Goal: Navigation & Orientation: Find specific page/section

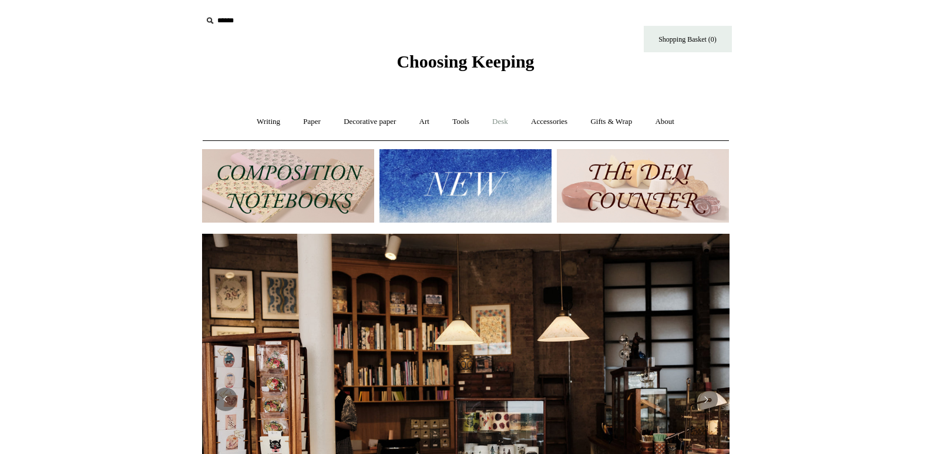
click at [498, 123] on link "Desk +" at bounding box center [500, 121] width 37 height 31
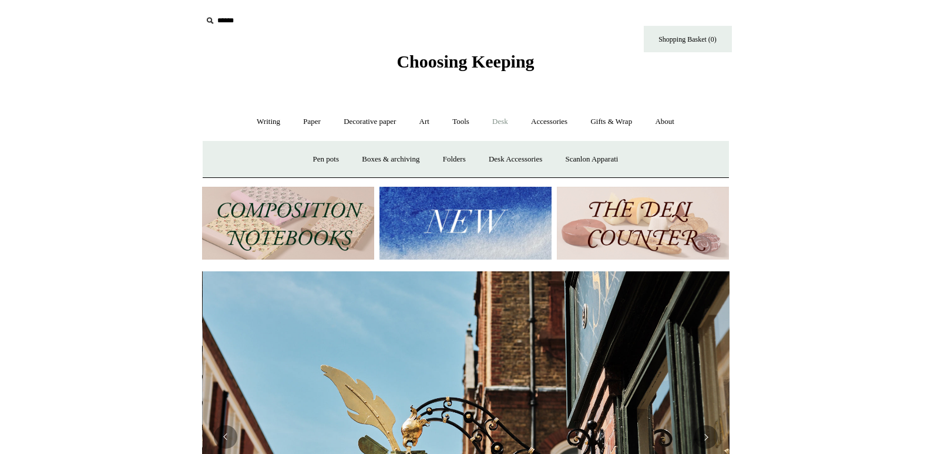
scroll to position [0, 528]
click at [518, 158] on link "Desk Accessories" at bounding box center [515, 159] width 75 height 31
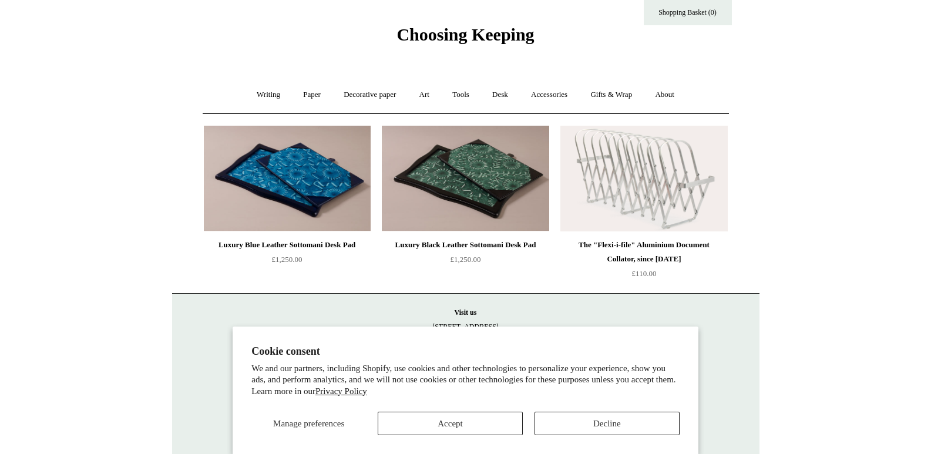
scroll to position [50, 0]
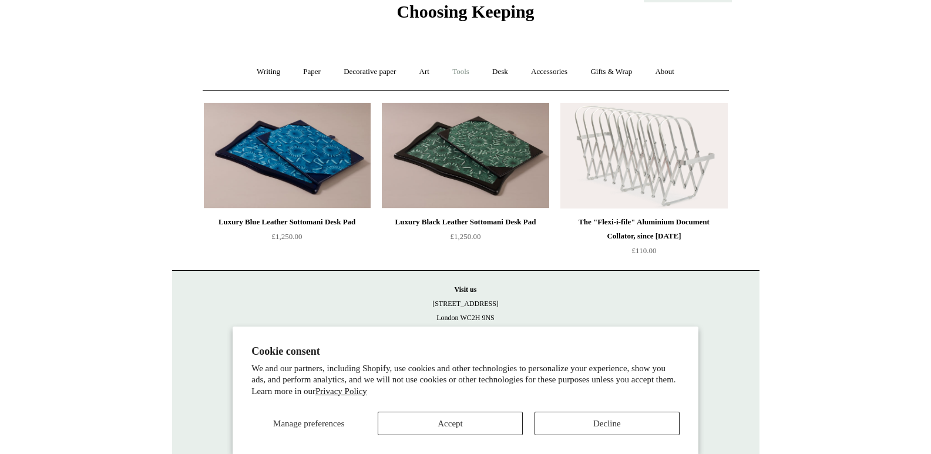
click at [460, 67] on link "Tools +" at bounding box center [461, 71] width 38 height 31
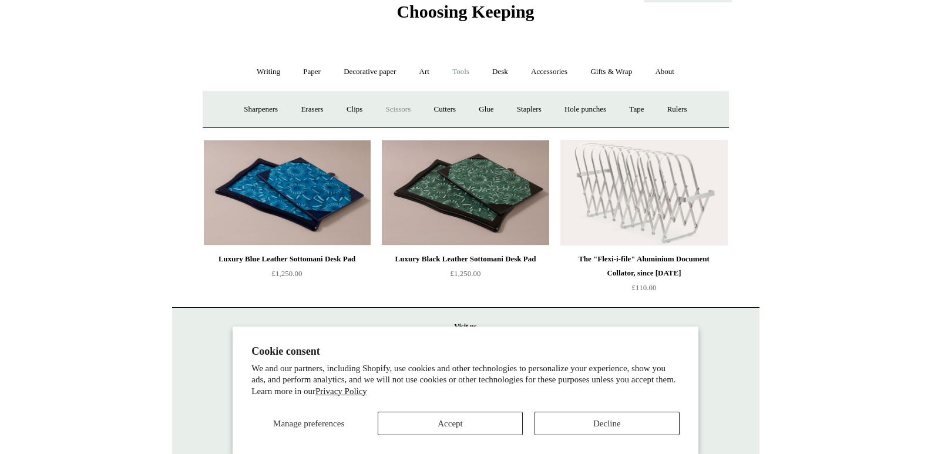
click at [392, 108] on link "Scissors" at bounding box center [399, 109] width 46 height 31
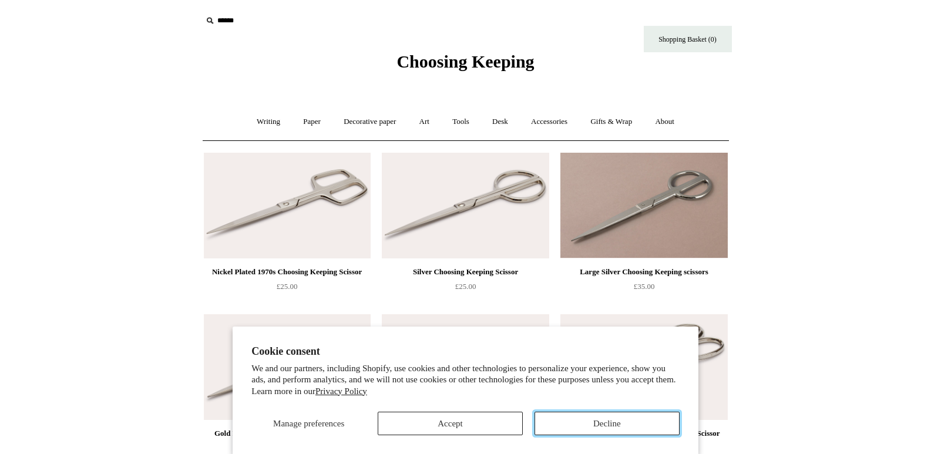
click at [606, 428] on button "Decline" at bounding box center [607, 424] width 145 height 24
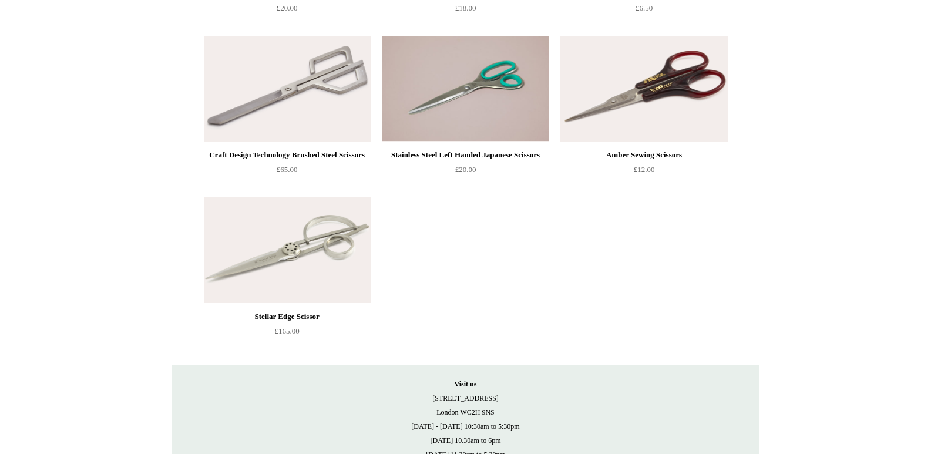
scroll to position [764, 0]
click at [673, 92] on img at bounding box center [644, 88] width 167 height 106
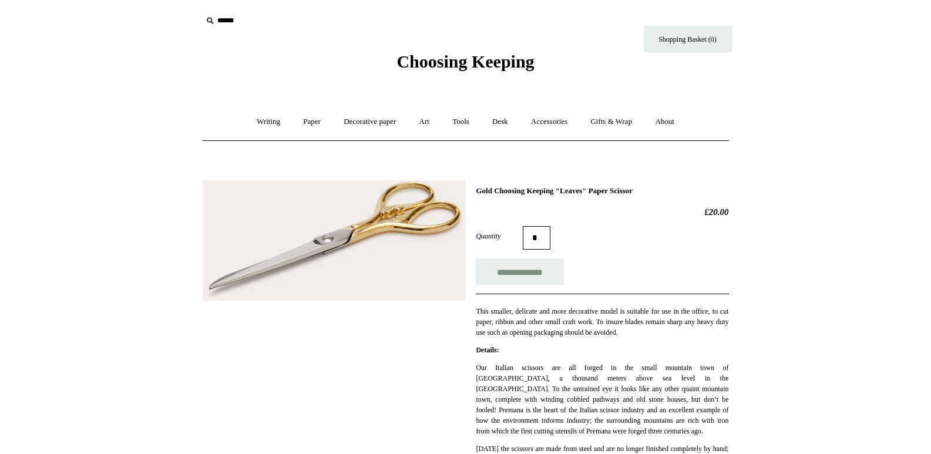
click at [374, 216] on img at bounding box center [334, 240] width 263 height 121
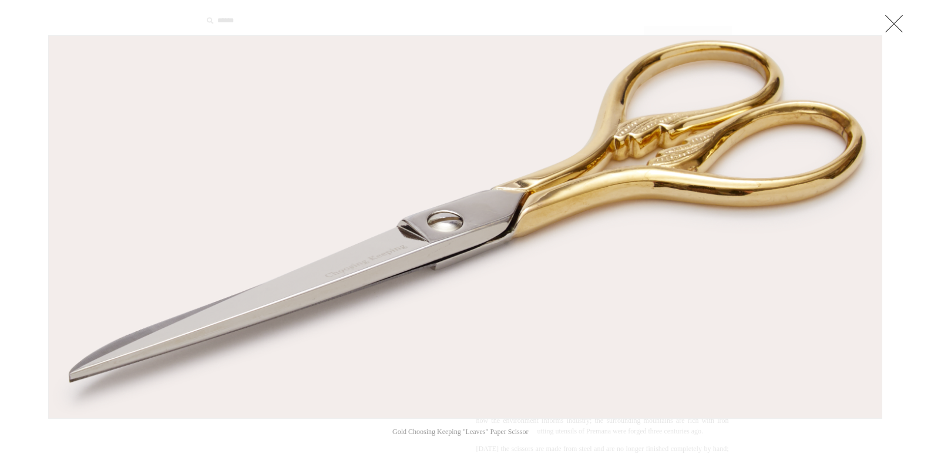
click at [886, 24] on link at bounding box center [895, 24] width 24 height 24
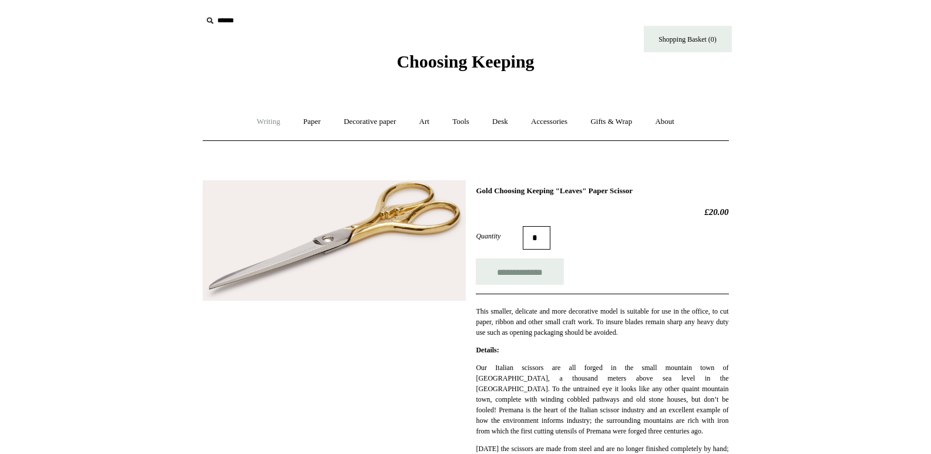
click at [262, 125] on link "Writing +" at bounding box center [268, 121] width 45 height 31
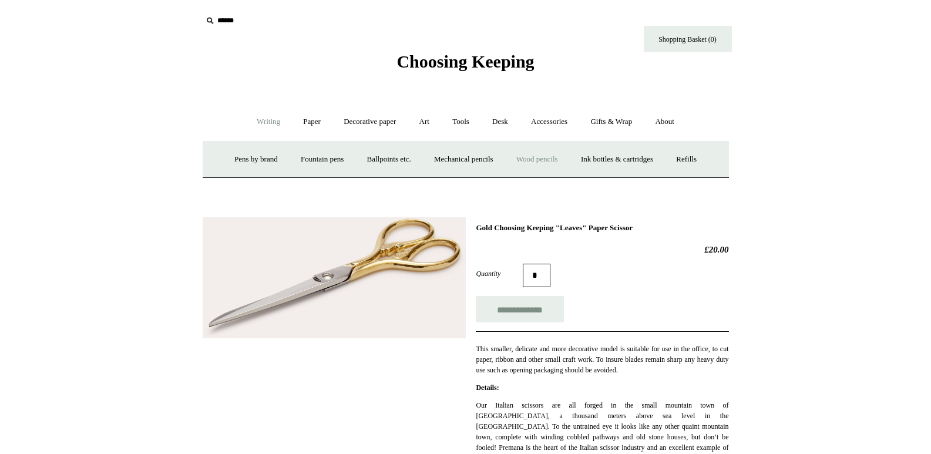
click at [551, 160] on link "Wood pencils +" at bounding box center [537, 159] width 63 height 31
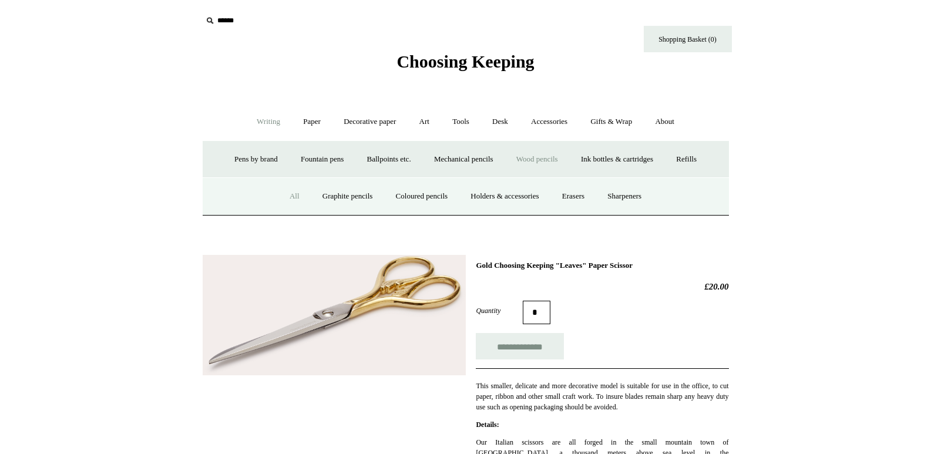
click at [285, 195] on link "All" at bounding box center [294, 196] width 31 height 31
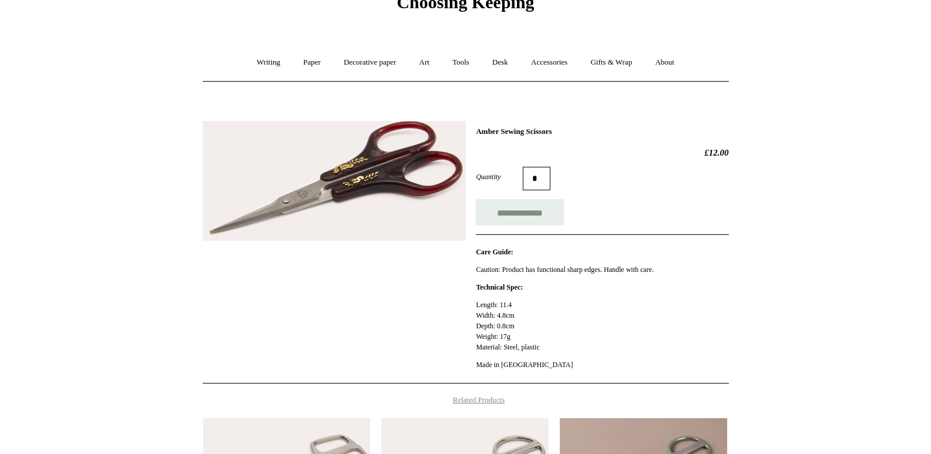
scroll to position [59, 0]
click at [431, 167] on img at bounding box center [334, 182] width 263 height 120
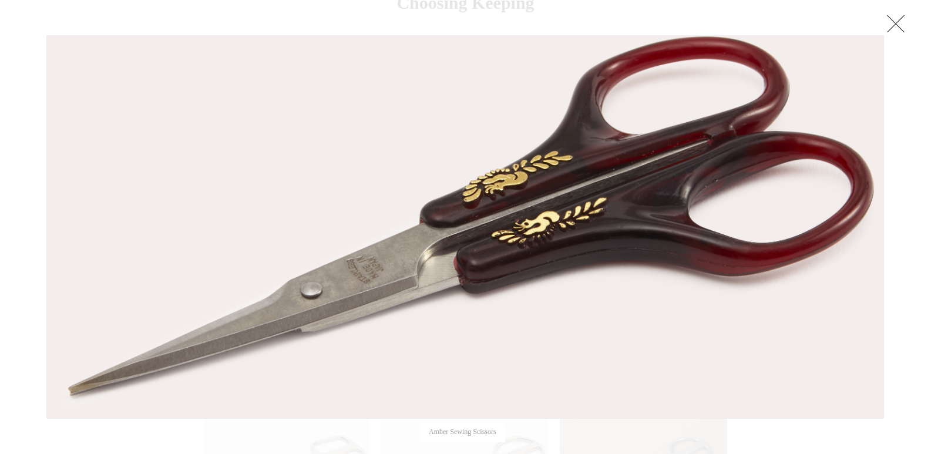
click at [394, 155] on img at bounding box center [465, 227] width 837 height 383
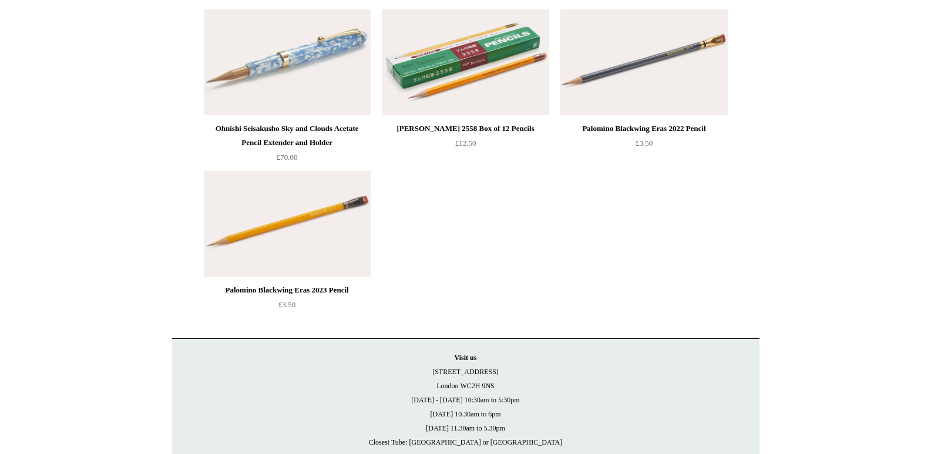
scroll to position [1763, 0]
